Goal: Find specific page/section

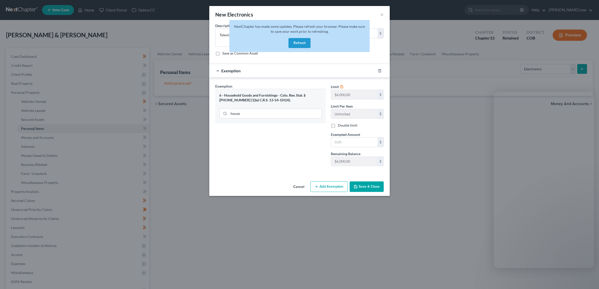
select select "electronics"
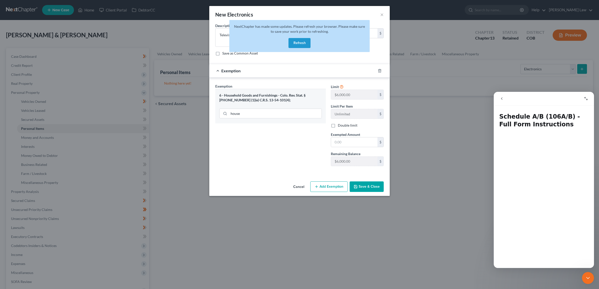
click at [297, 41] on button "Refresh" at bounding box center [299, 43] width 22 height 10
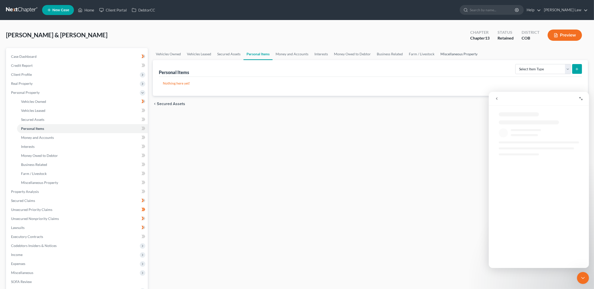
click at [459, 53] on link "Miscellaneous Property" at bounding box center [459, 54] width 43 height 12
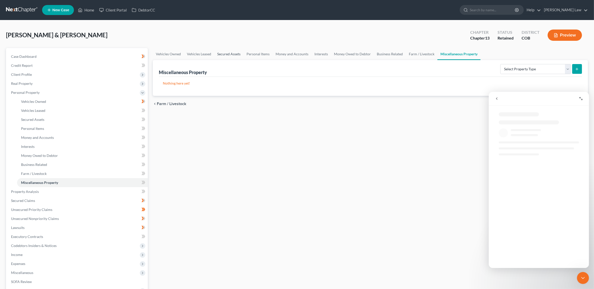
click at [228, 54] on link "Secured Assets" at bounding box center [228, 54] width 29 height 12
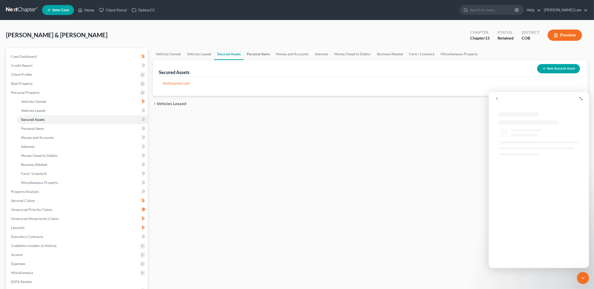
click at [261, 52] on link "Personal Items" at bounding box center [258, 54] width 29 height 12
